Goal: Task Accomplishment & Management: Manage account settings

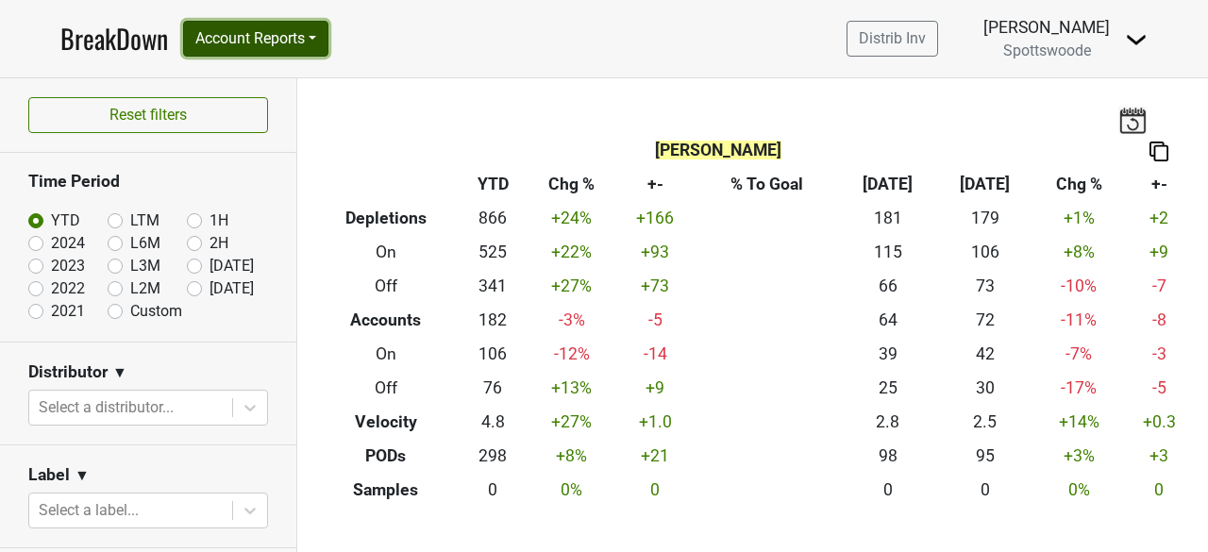
click at [306, 34] on button "Account Reports" at bounding box center [255, 39] width 145 height 36
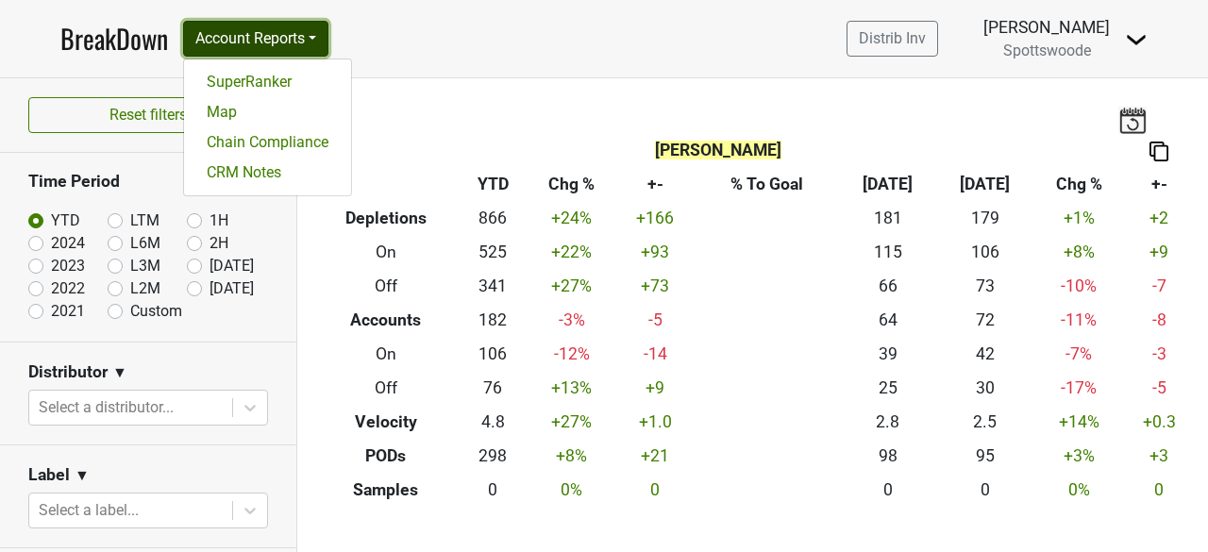
click at [306, 34] on button "Account Reports" at bounding box center [255, 39] width 145 height 36
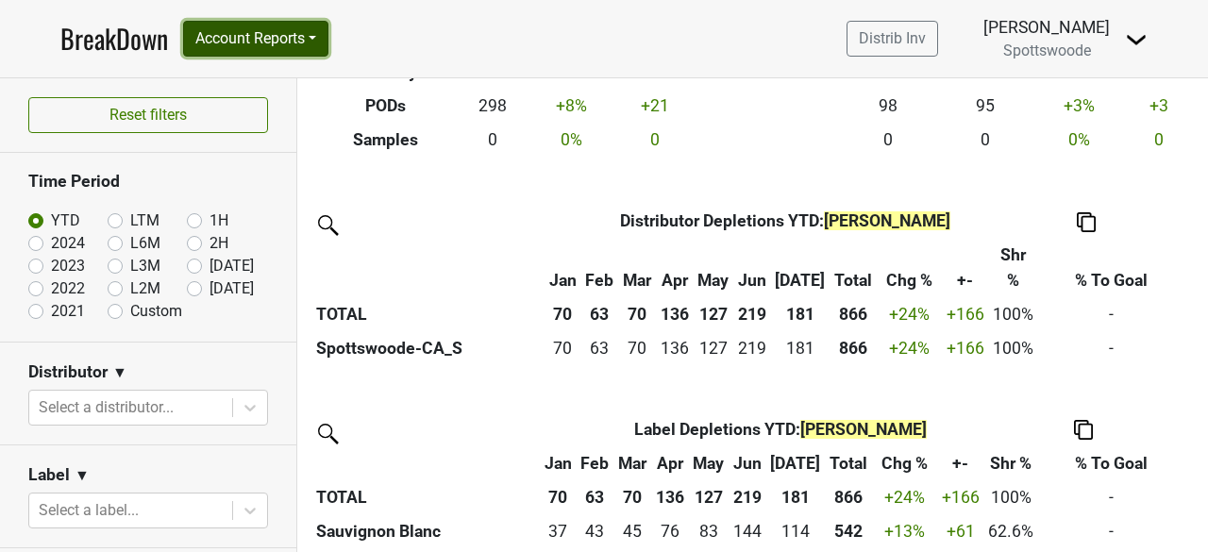
scroll to position [496, 0]
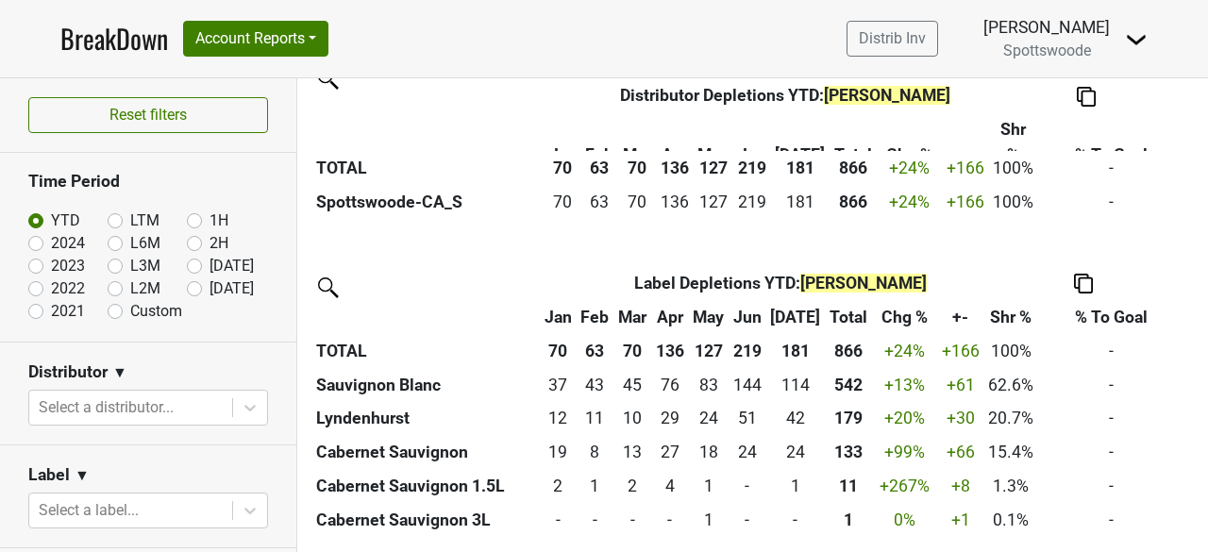
click at [1091, 48] on span "Spottswoode" at bounding box center [1047, 51] width 88 height 18
click at [1135, 40] on img at bounding box center [1136, 39] width 23 height 23
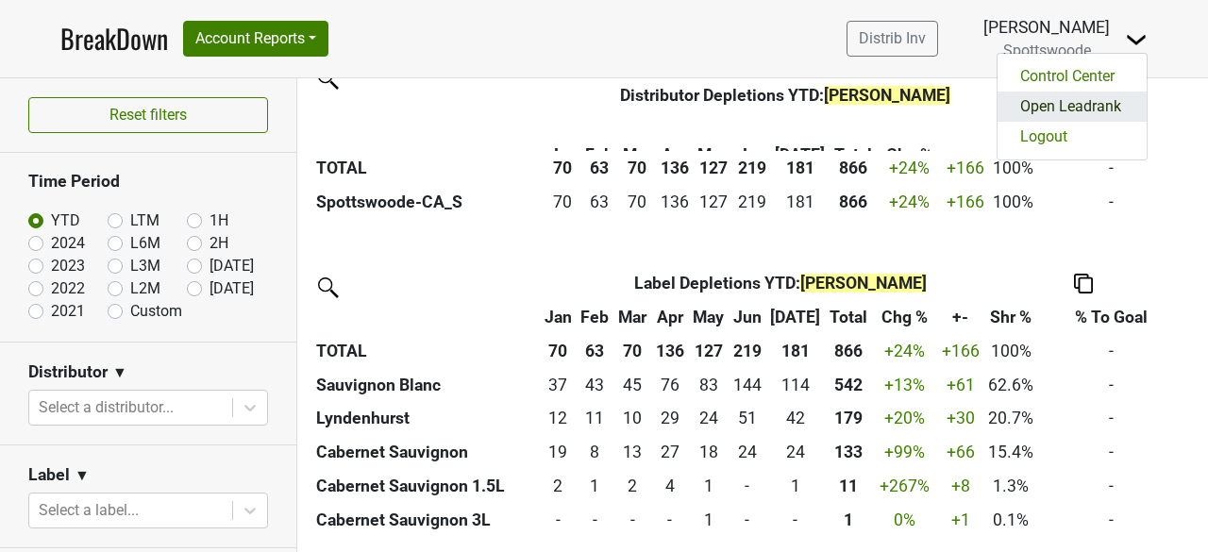
click at [1084, 103] on link "Open Leadrank" at bounding box center [1072, 107] width 149 height 30
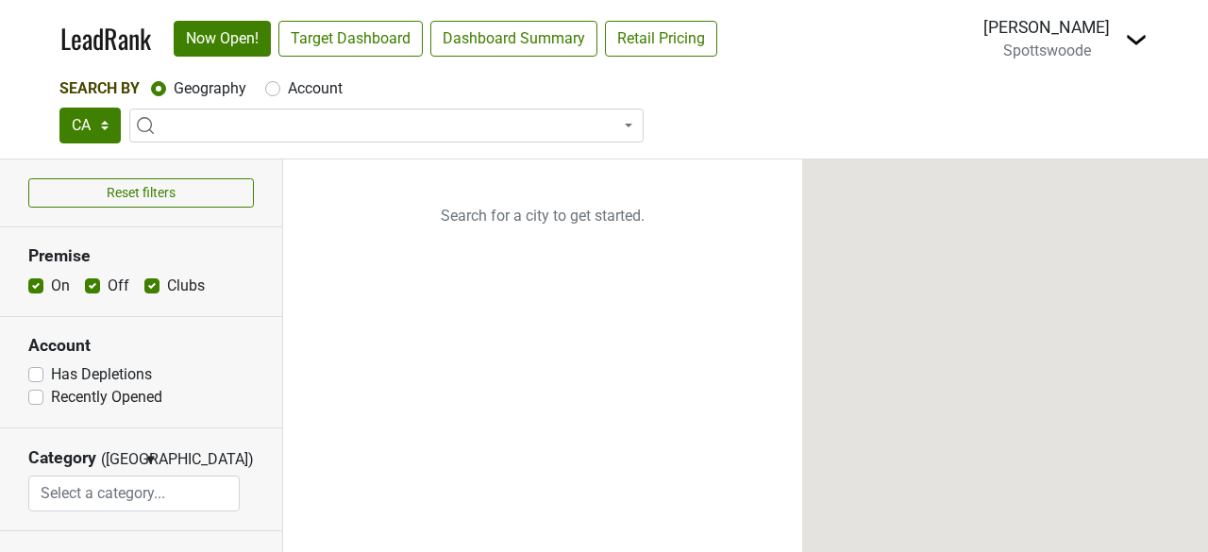
select select "CA"
select select
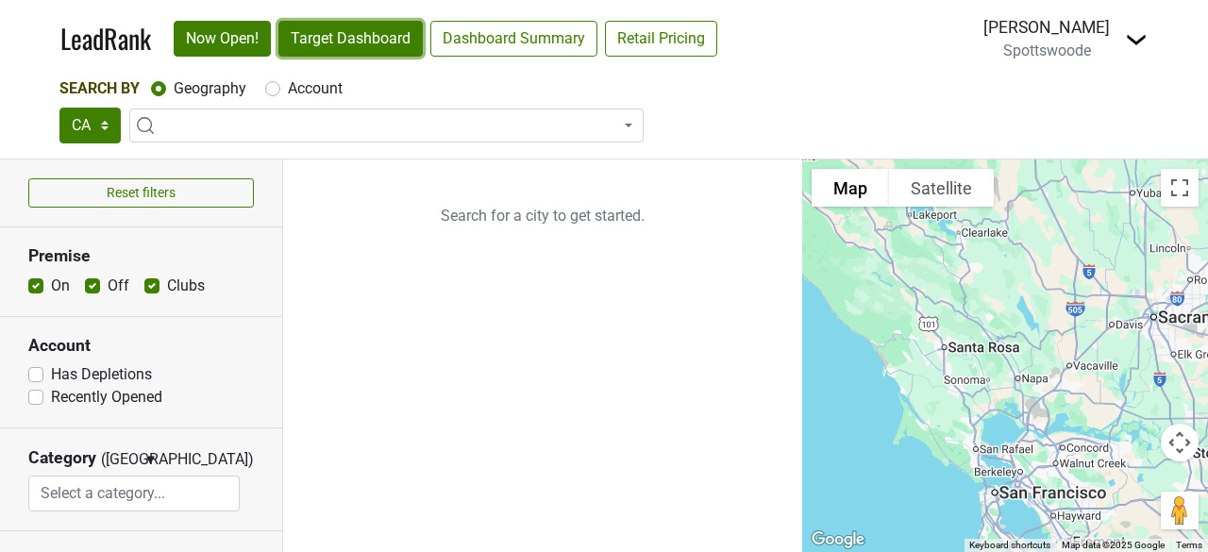
click at [389, 42] on link "Target Dashboard" at bounding box center [350, 39] width 144 height 36
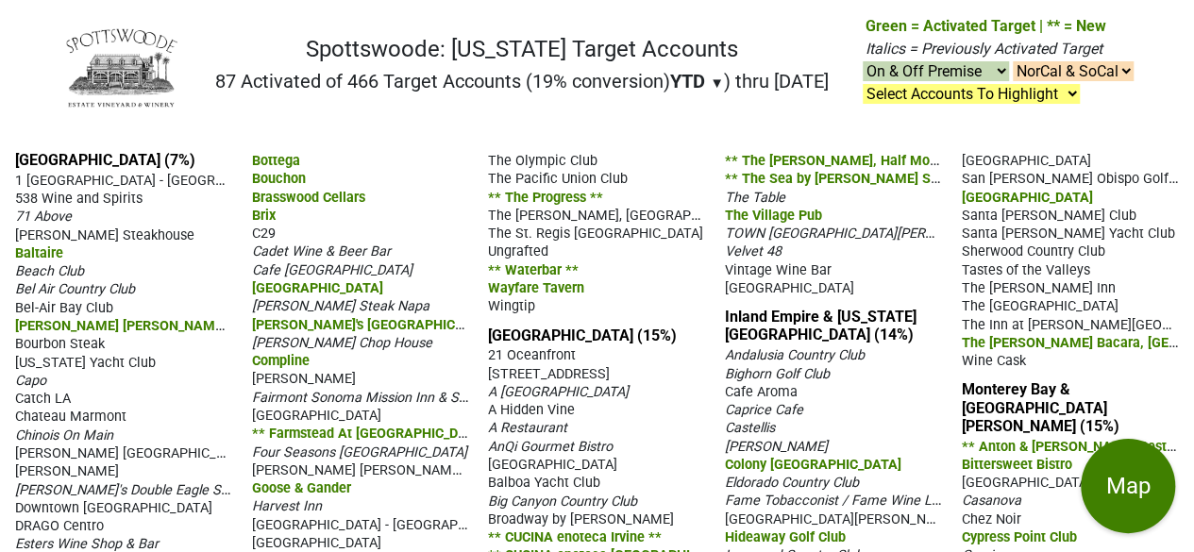
click at [710, 76] on span "▼" at bounding box center [717, 83] width 14 height 17
click at [689, 159] on div "LTM" at bounding box center [705, 161] width 71 height 42
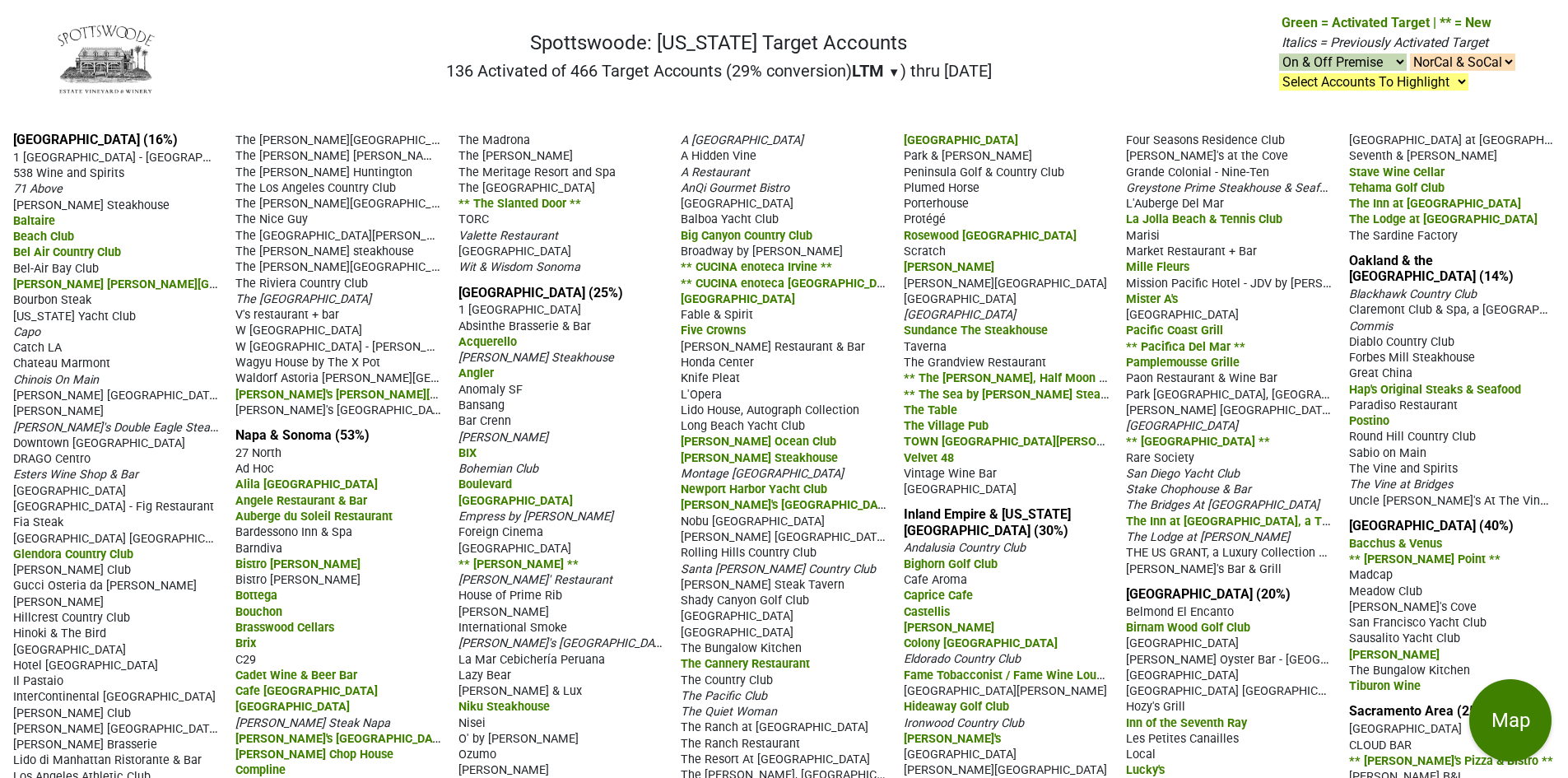
click at [1040, 467] on span "The Vine and Spirits" at bounding box center [1403, 469] width 109 height 14
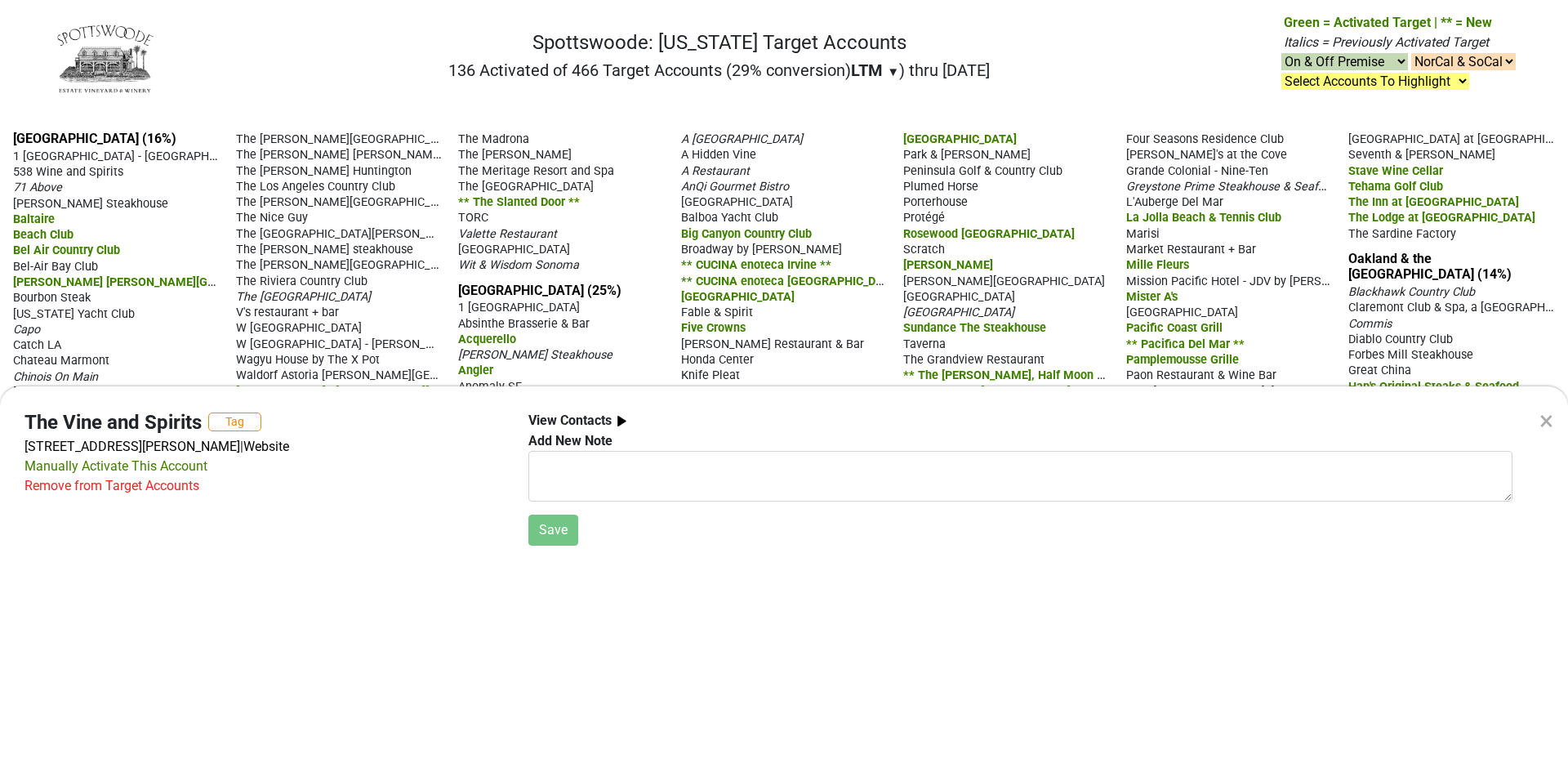
click at [130, 477] on div "Remove from Target Accounts" at bounding box center [112, 486] width 175 height 20
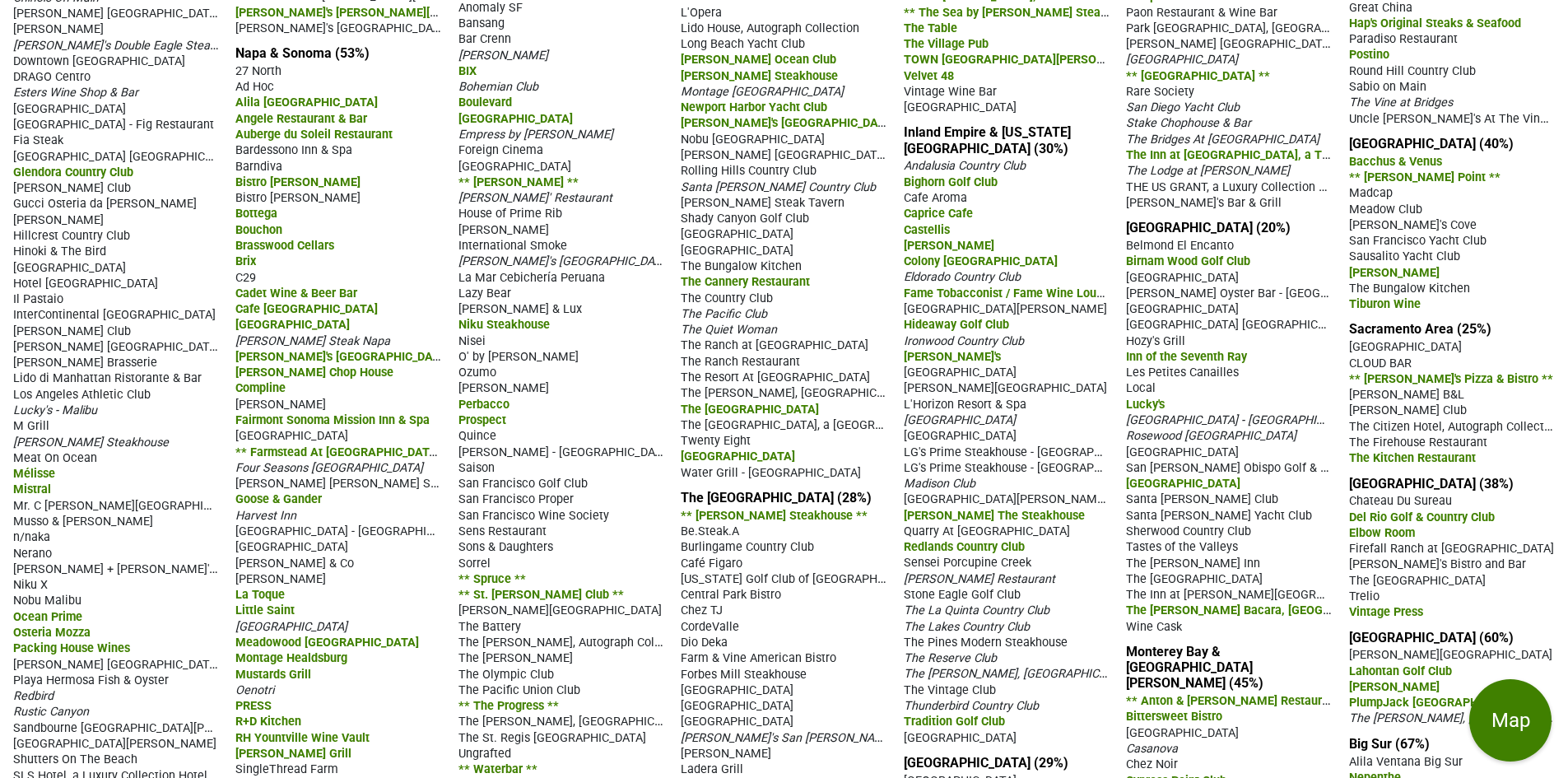
scroll to position [489, 0]
